Goal: Find specific page/section: Find specific page/section

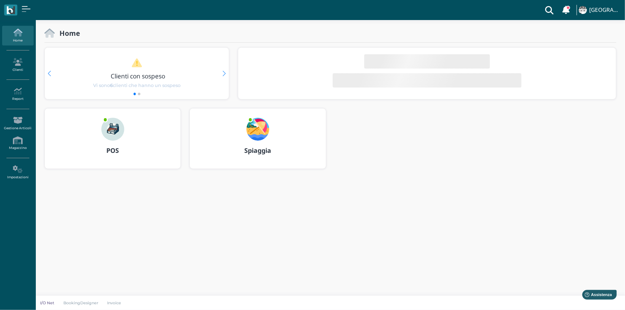
click at [260, 151] on b "Spiaggia" at bounding box center [257, 150] width 27 height 9
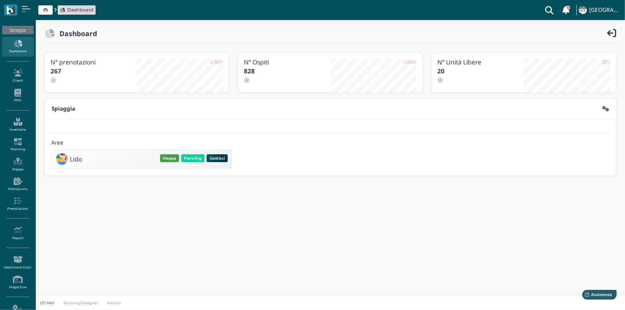
click at [169, 158] on button "Mappa" at bounding box center [169, 158] width 19 height 8
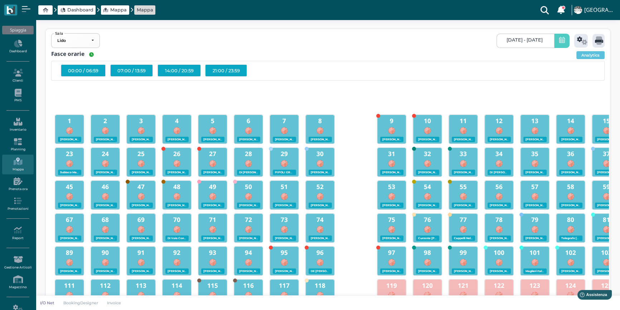
click at [559, 43] on icon at bounding box center [562, 41] width 6 height 8
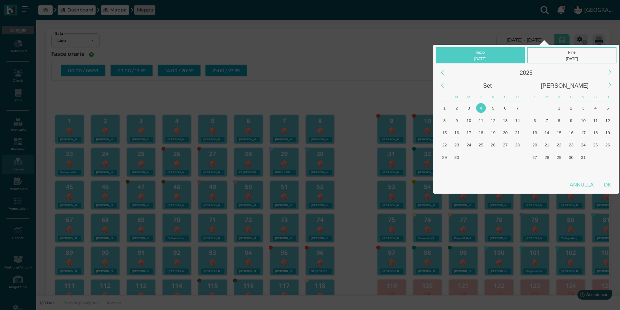
click at [481, 107] on div "4" at bounding box center [481, 108] width 10 height 10
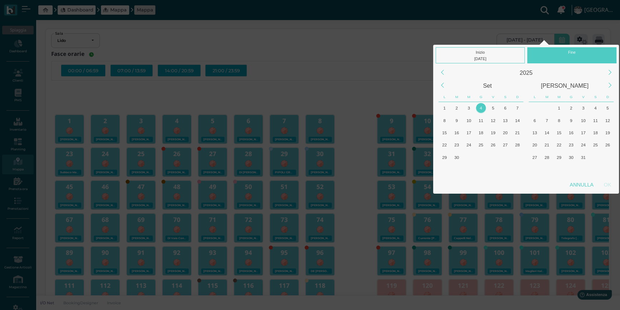
click at [481, 107] on div "4" at bounding box center [481, 108] width 10 height 10
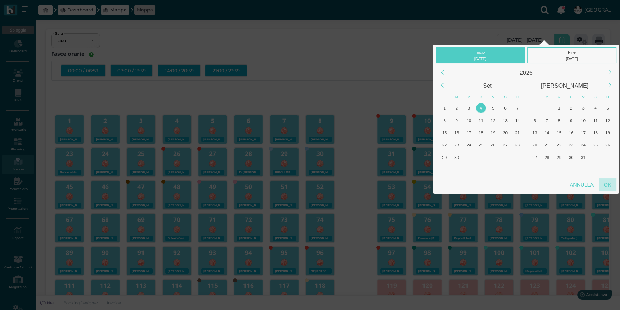
click at [607, 183] on div "OK" at bounding box center [608, 184] width 18 height 13
type input "04/09/2025 - 04/09/2025"
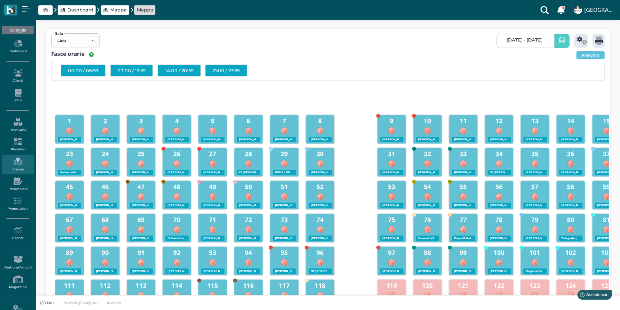
scroll to position [0, 69]
click at [579, 42] on icon at bounding box center [582, 41] width 10 height 8
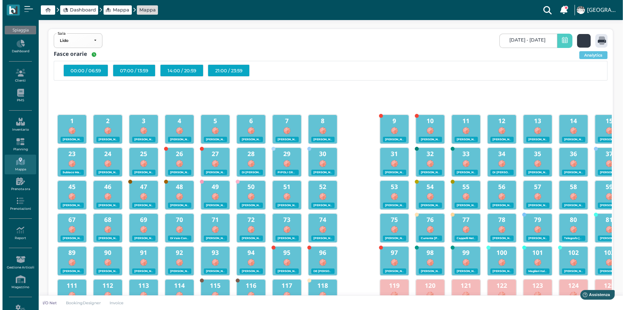
scroll to position [0, 0]
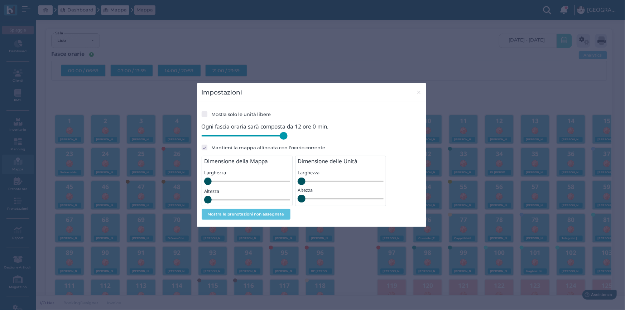
drag, startPoint x: 251, startPoint y: 138, endPoint x: 304, endPoint y: 143, distance: 53.2
type input "720"
click at [288, 140] on input "range" at bounding box center [245, 136] width 86 height 8
click at [418, 93] on span "×" at bounding box center [418, 92] width 5 height 9
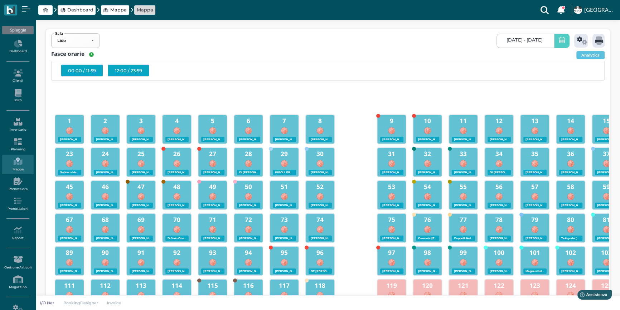
click at [132, 71] on div "12:00 / 23:59" at bounding box center [129, 70] width 42 height 12
click at [595, 41] on icon at bounding box center [599, 41] width 8 height 8
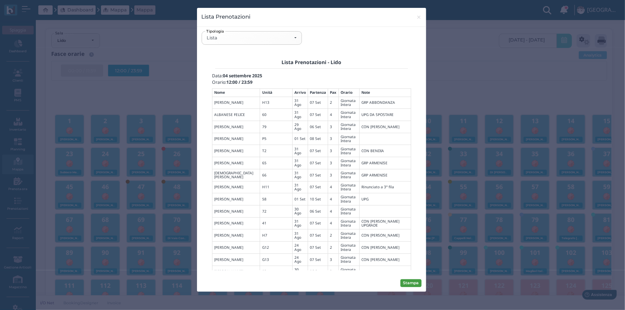
click at [409, 279] on button "Stampa" at bounding box center [410, 283] width 21 height 8
click at [295, 39] on div "Lista" at bounding box center [252, 38] width 90 height 6
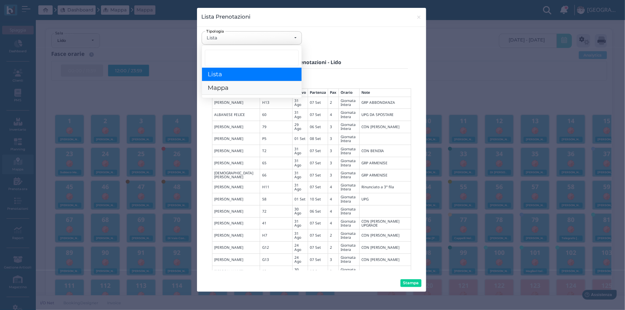
click at [223, 86] on span "Mappa" at bounding box center [218, 89] width 21 height 8
select select "map"
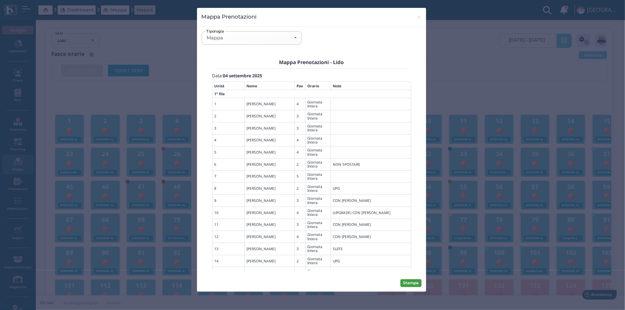
click at [416, 281] on button "Stampa" at bounding box center [410, 283] width 21 height 8
drag, startPoint x: 418, startPoint y: 18, endPoint x: 423, endPoint y: 27, distance: 10.7
click at [418, 18] on span "×" at bounding box center [418, 17] width 5 height 9
